Goal: Communication & Community: Answer question/provide support

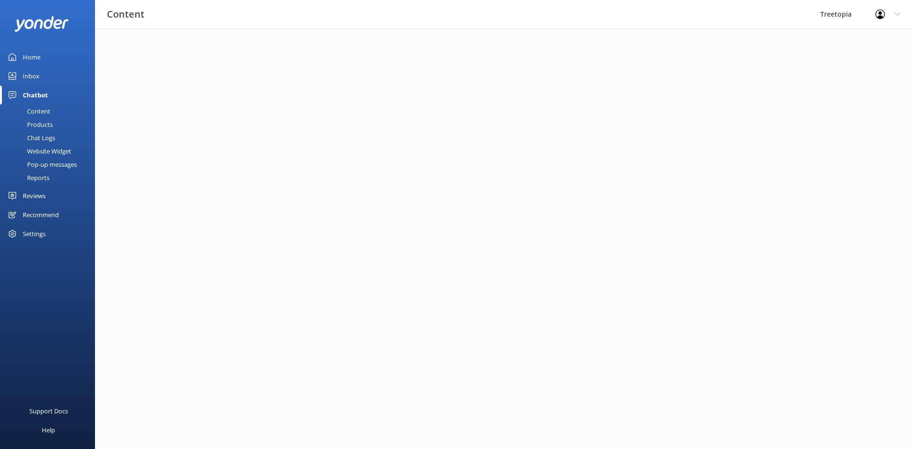
click at [28, 56] on div "Home" at bounding box center [32, 57] width 18 height 19
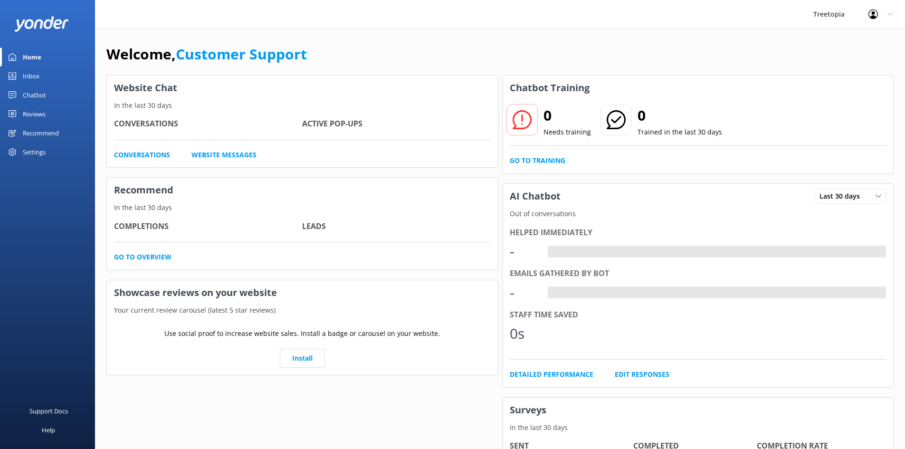
click at [28, 56] on div "Home" at bounding box center [32, 57] width 19 height 19
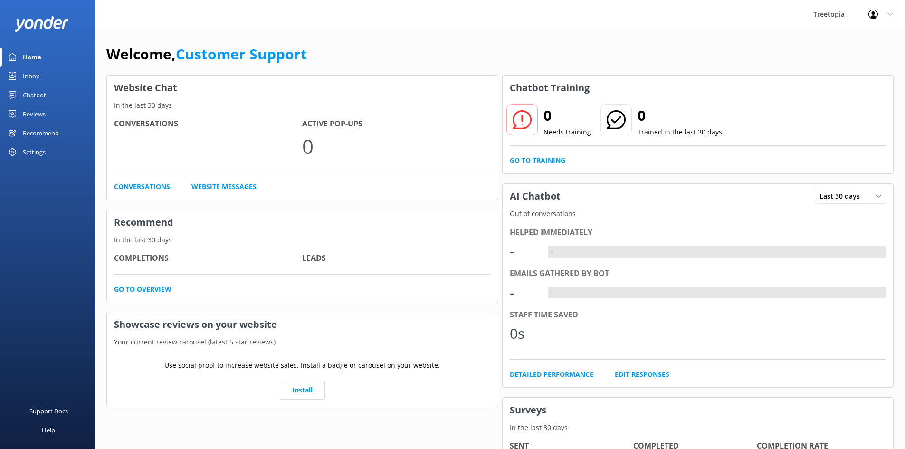
click at [37, 73] on div "Inbox" at bounding box center [31, 76] width 17 height 19
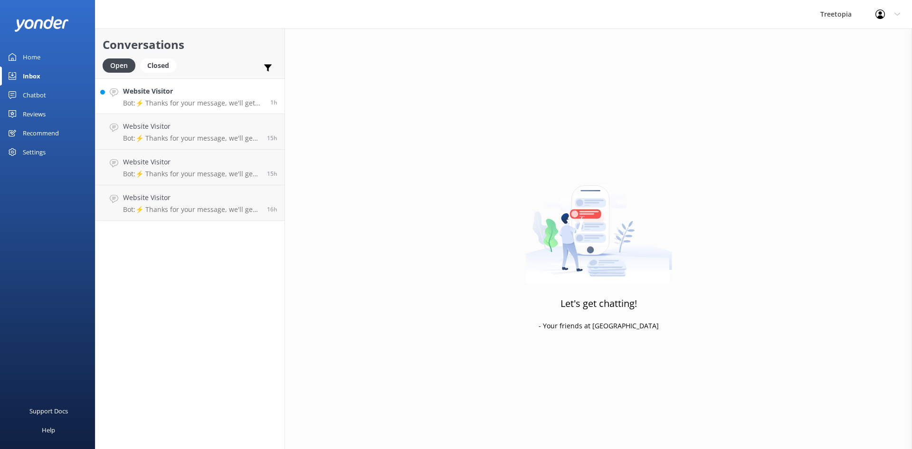
click at [193, 104] on p "Bot: ⚡ Thanks for your message, we'll get back to you as soon as we can. You're…" at bounding box center [193, 103] width 140 height 9
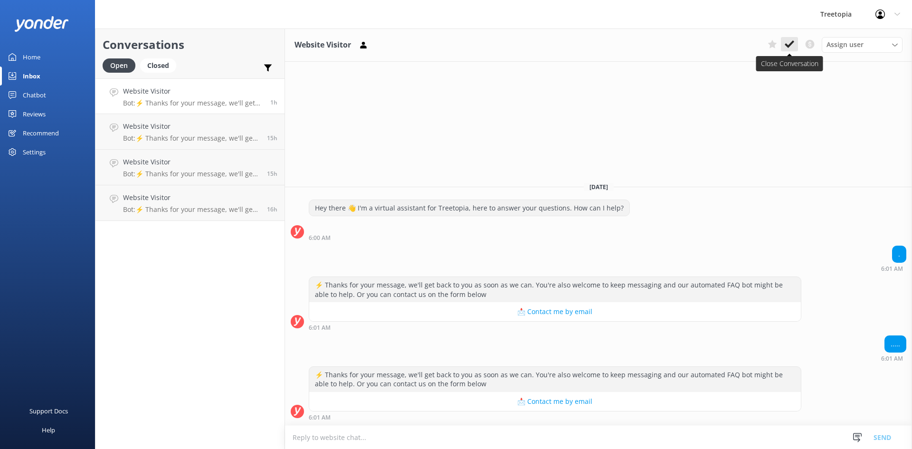
click at [790, 47] on icon at bounding box center [790, 44] width 10 height 10
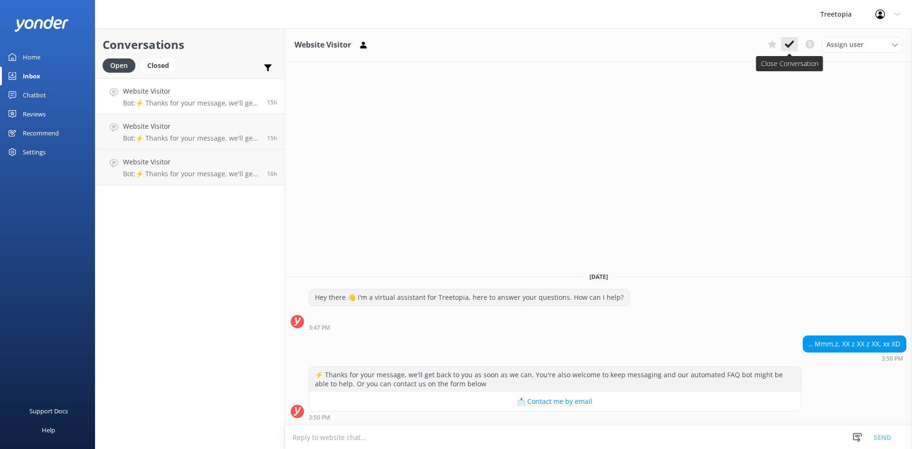
click at [792, 40] on button at bounding box center [789, 44] width 17 height 14
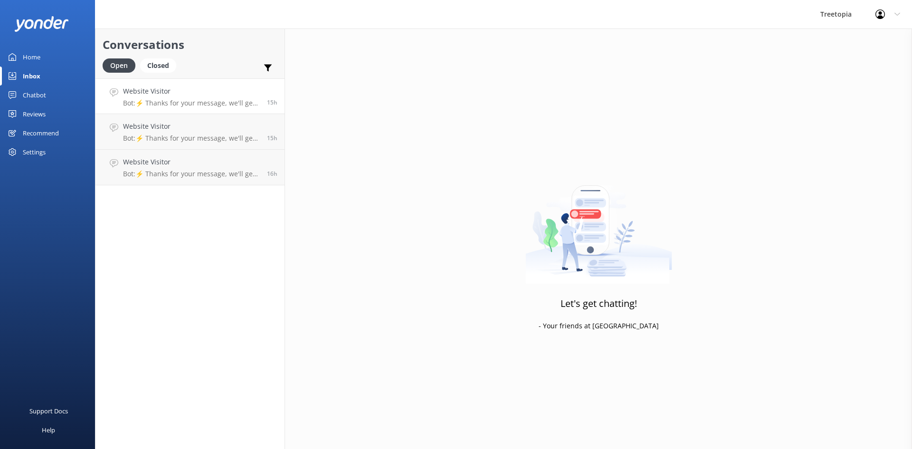
drag, startPoint x: 191, startPoint y: 100, endPoint x: 271, endPoint y: 99, distance: 80.3
click at [192, 100] on p "Bot: ⚡ Thanks for your message, we'll get back to you as soon as we can. You're…" at bounding box center [191, 103] width 137 height 9
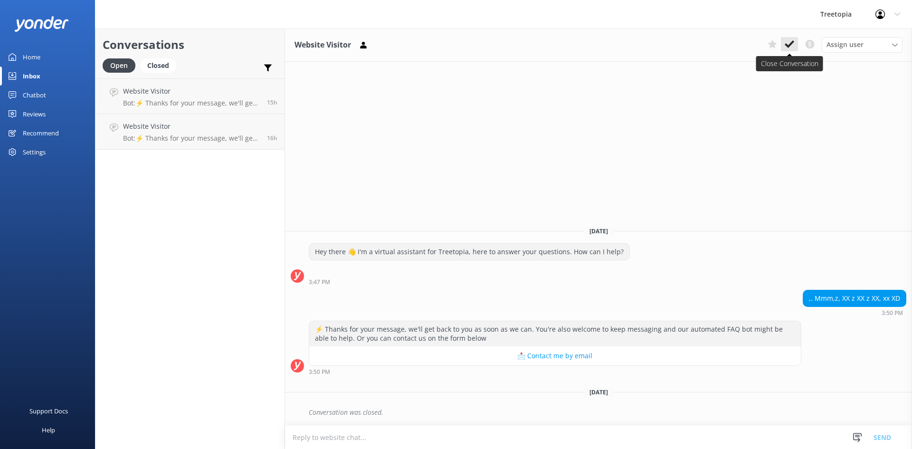
click at [789, 47] on use at bounding box center [790, 44] width 10 height 8
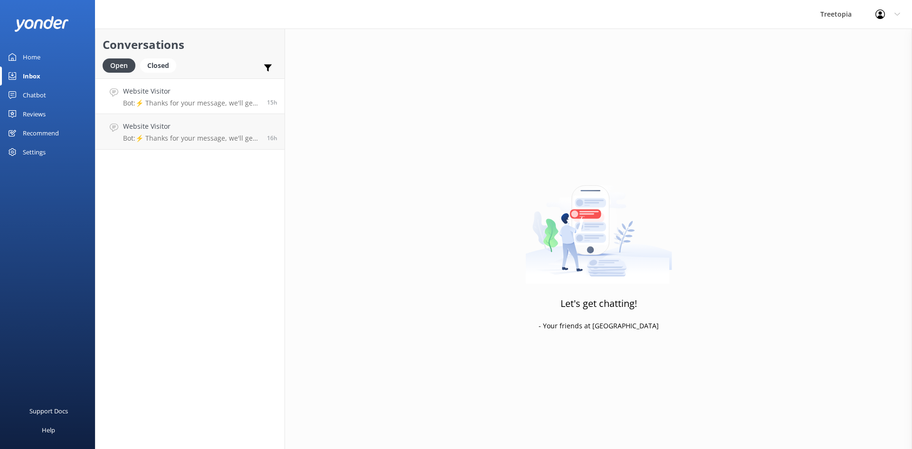
click at [170, 101] on p "Bot: ⚡ Thanks for your message, we'll get back to you as soon as we can. You're…" at bounding box center [191, 103] width 137 height 9
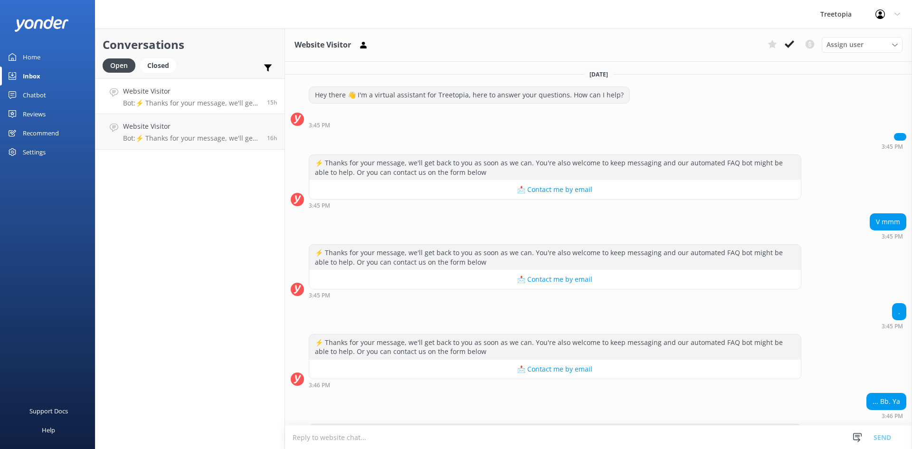
scroll to position [57, 0]
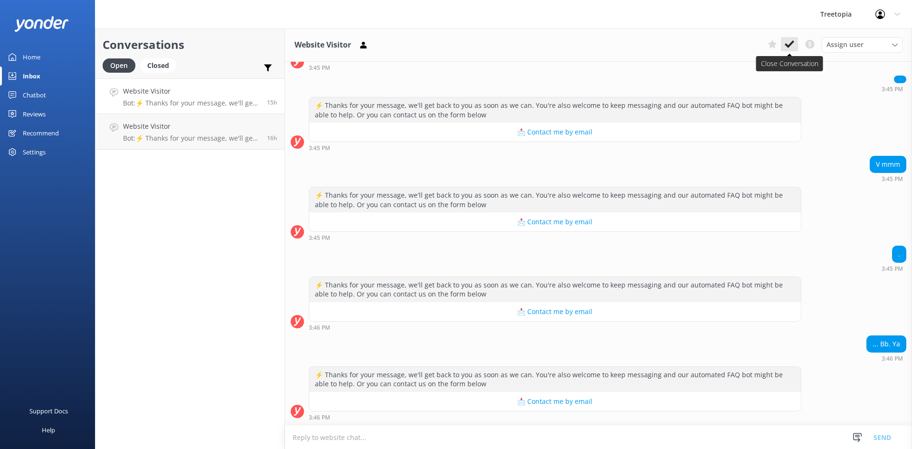
click at [786, 45] on use at bounding box center [790, 44] width 10 height 8
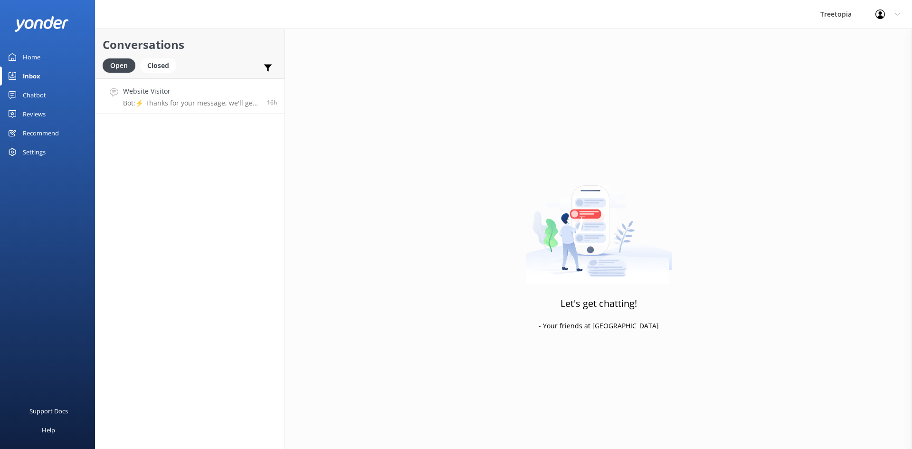
click at [196, 101] on p "Bot: ⚡ Thanks for your message, we'll get back to you as soon as we can. You're…" at bounding box center [191, 103] width 137 height 9
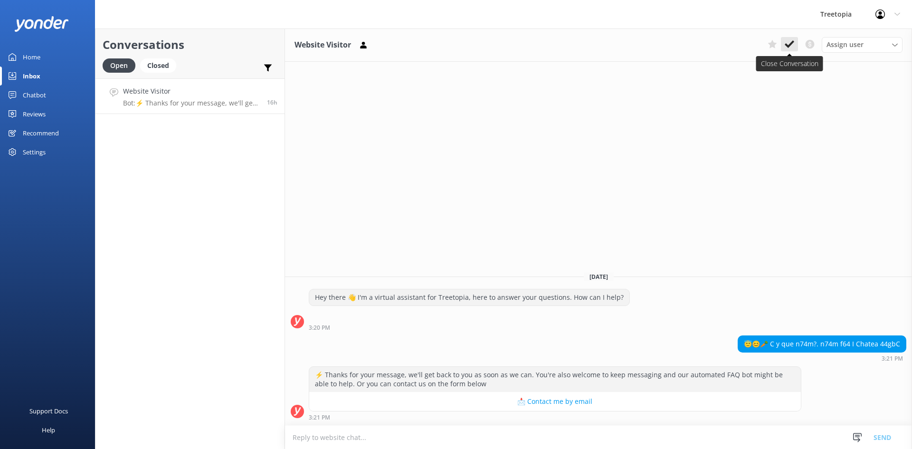
click at [791, 45] on use at bounding box center [790, 44] width 10 height 8
